Goal: Navigation & Orientation: Find specific page/section

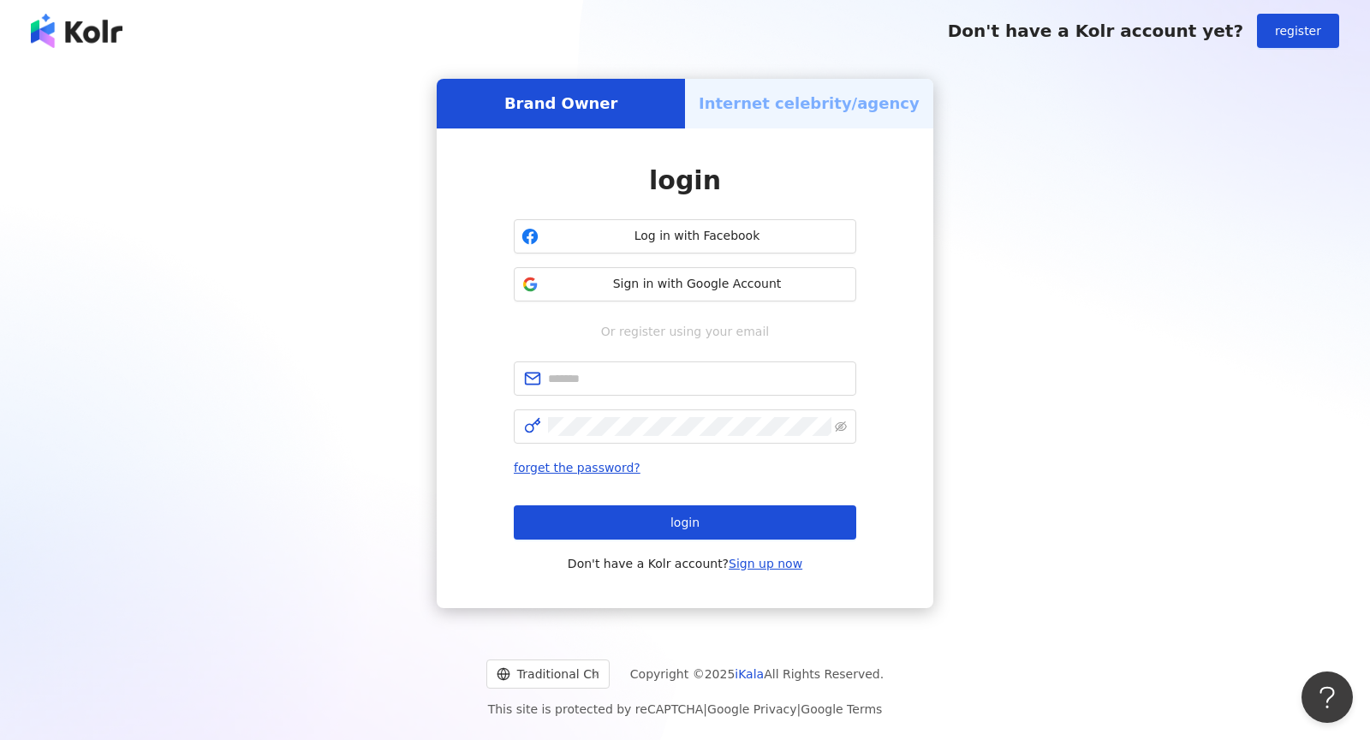
click at [636, 288] on font "Sign in with Google Account" at bounding box center [697, 284] width 169 height 14
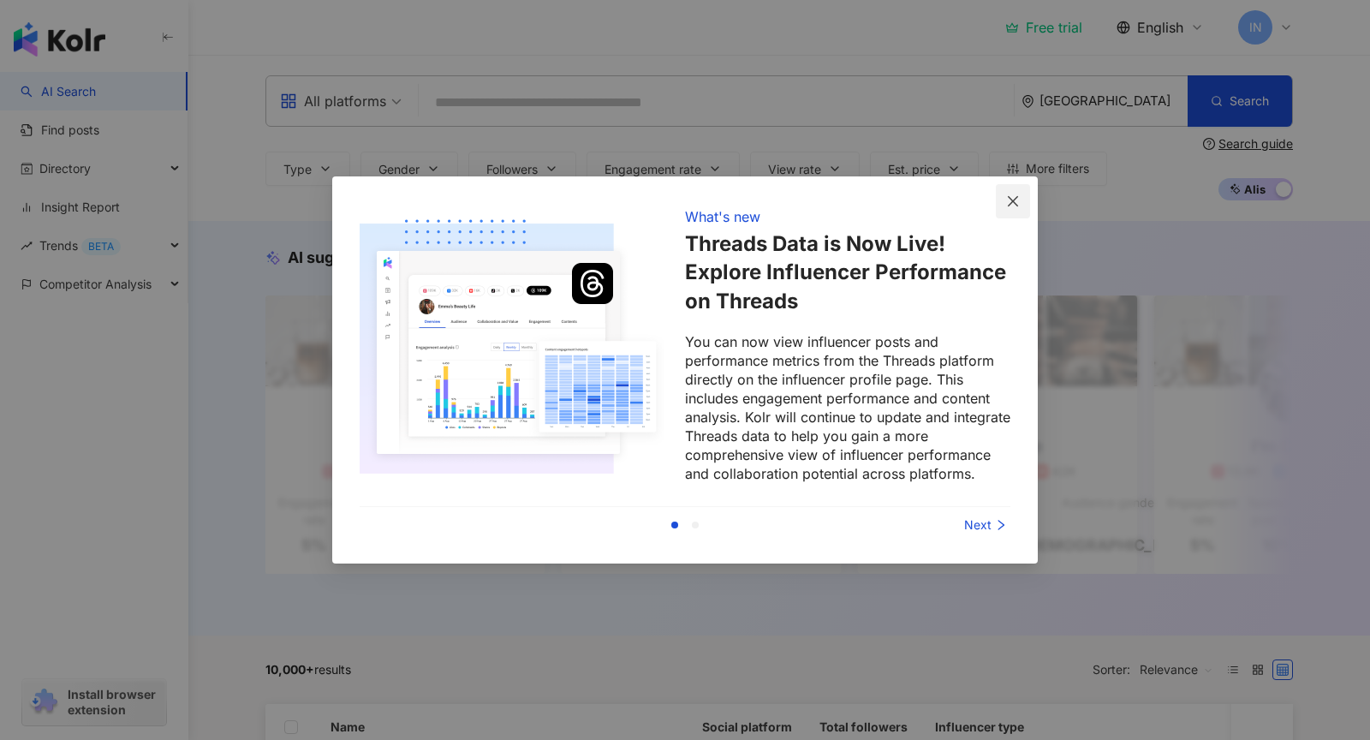
click at [1008, 205] on icon "close" at bounding box center [1013, 201] width 14 height 14
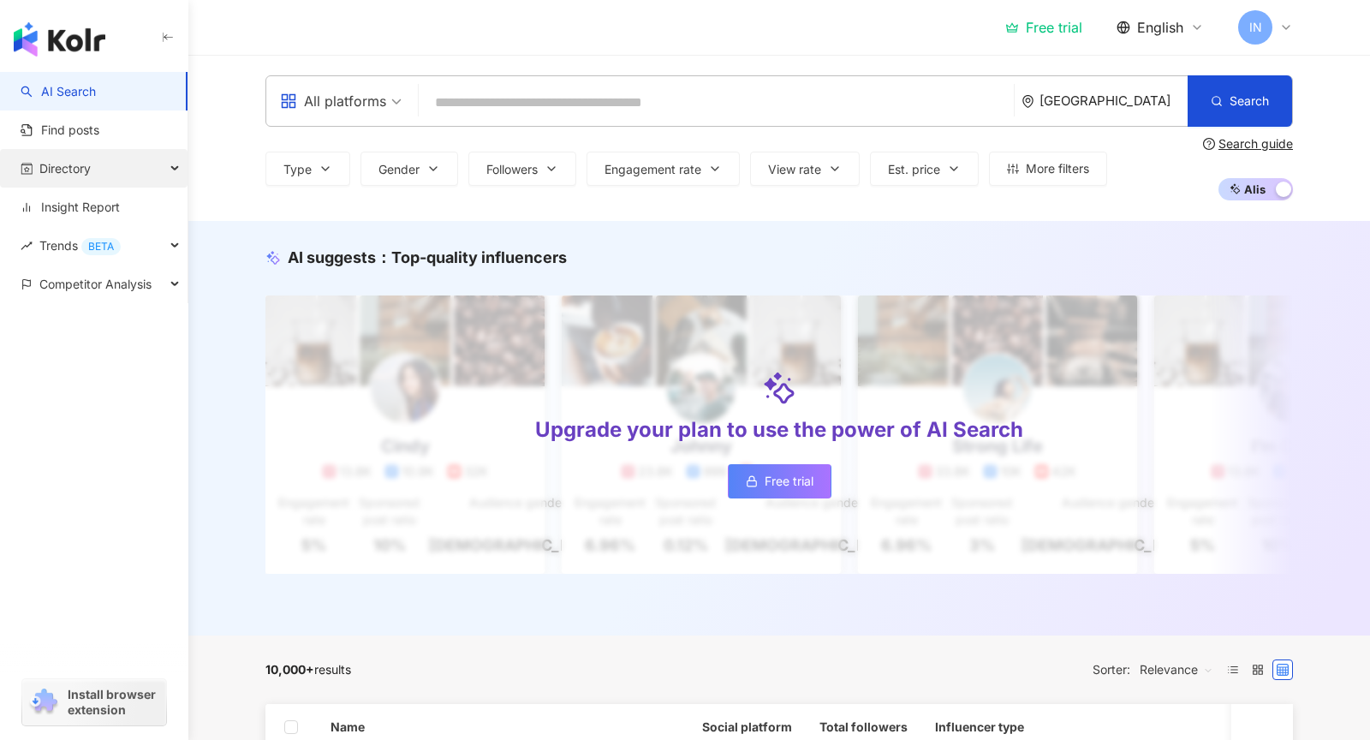
click at [62, 162] on span "Directory" at bounding box center [64, 168] width 51 height 39
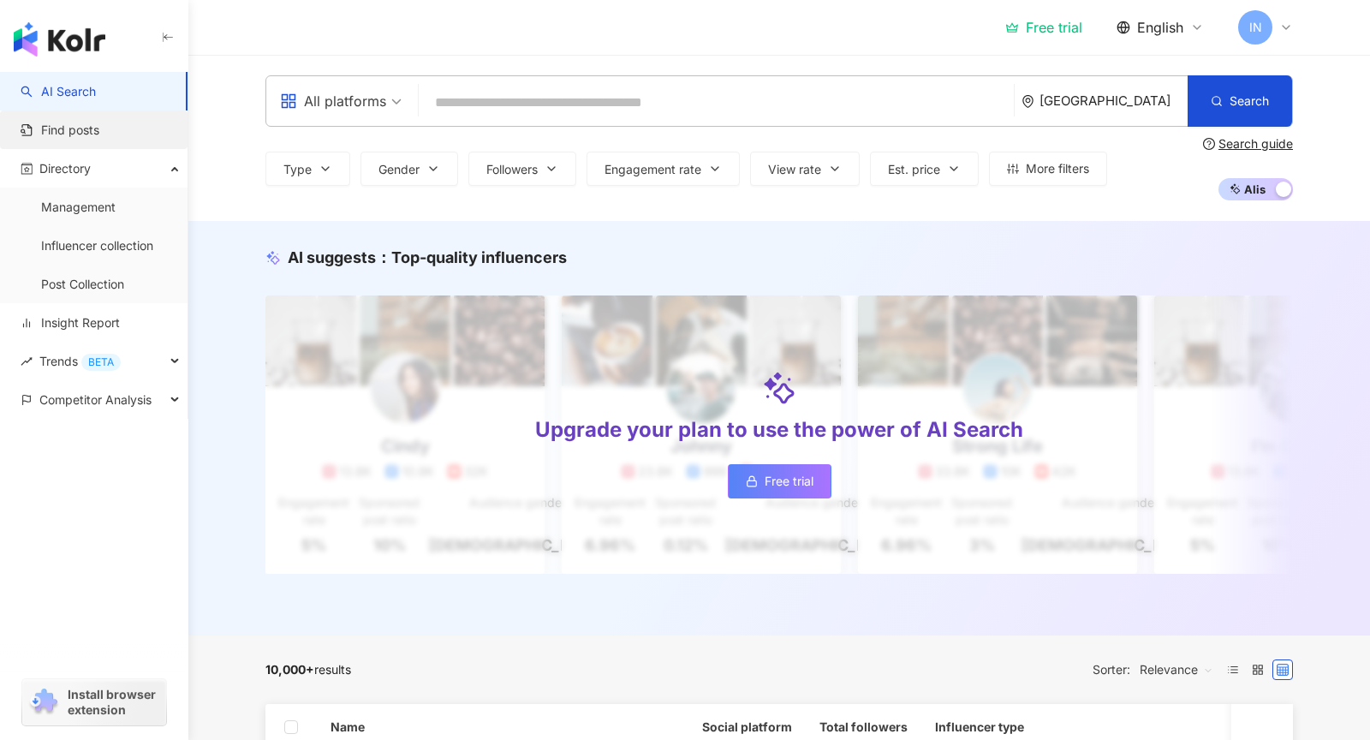
click at [97, 133] on link "Find posts" at bounding box center [60, 130] width 79 height 17
